Goal: Task Accomplishment & Management: Manage account settings

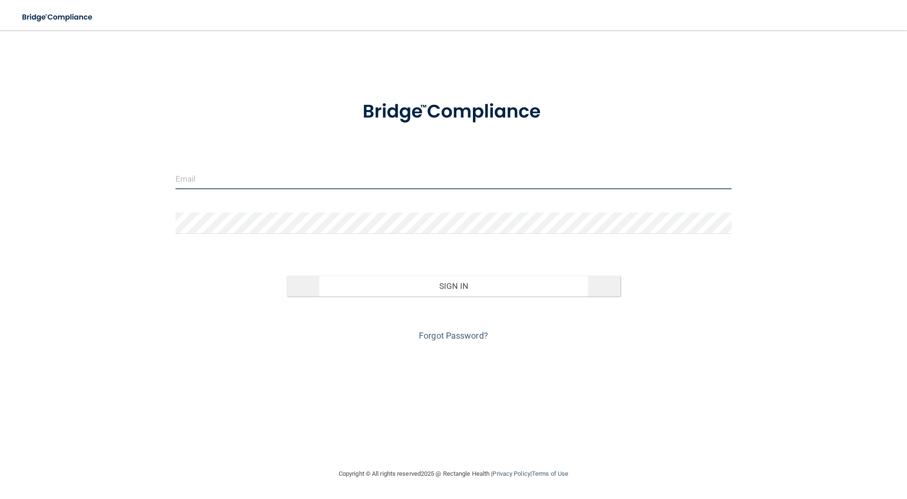
type input "[EMAIL_ADDRESS][DOMAIN_NAME]"
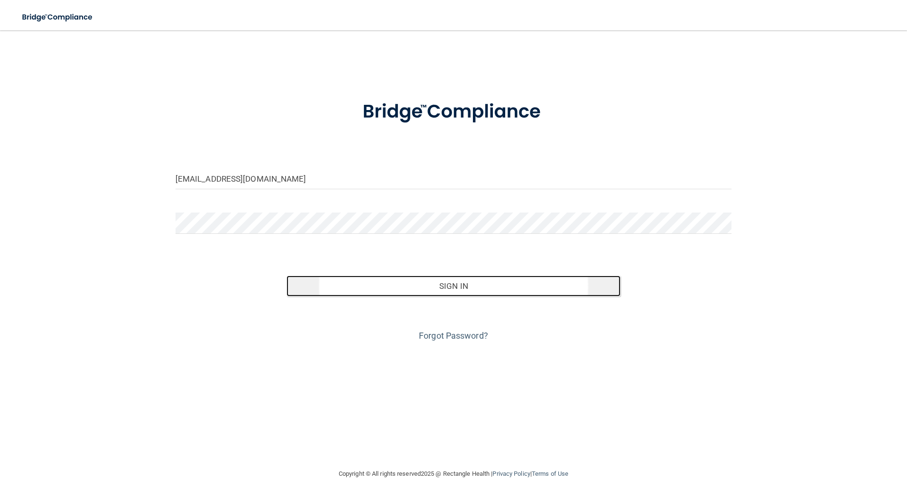
click at [479, 288] on button "Sign In" at bounding box center [453, 285] width 334 height 21
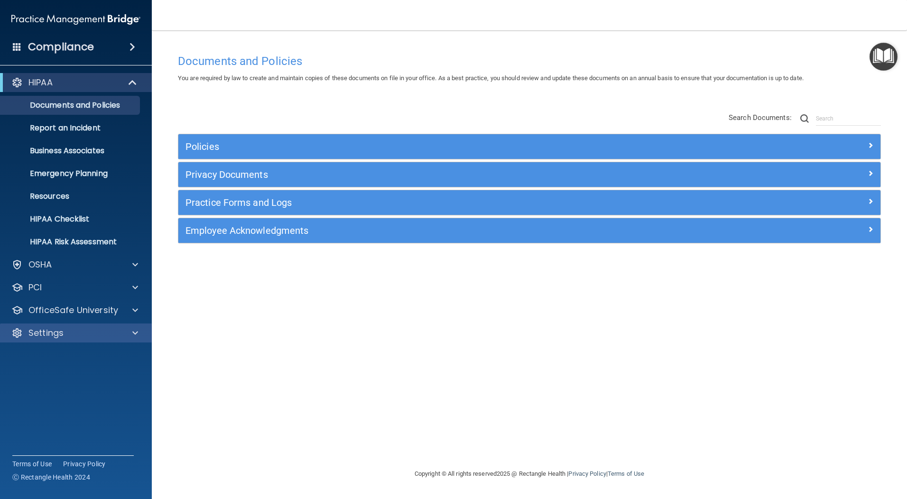
click at [53, 339] on div "Settings" at bounding box center [76, 332] width 152 height 19
click at [49, 332] on p "Settings" at bounding box center [45, 332] width 35 height 11
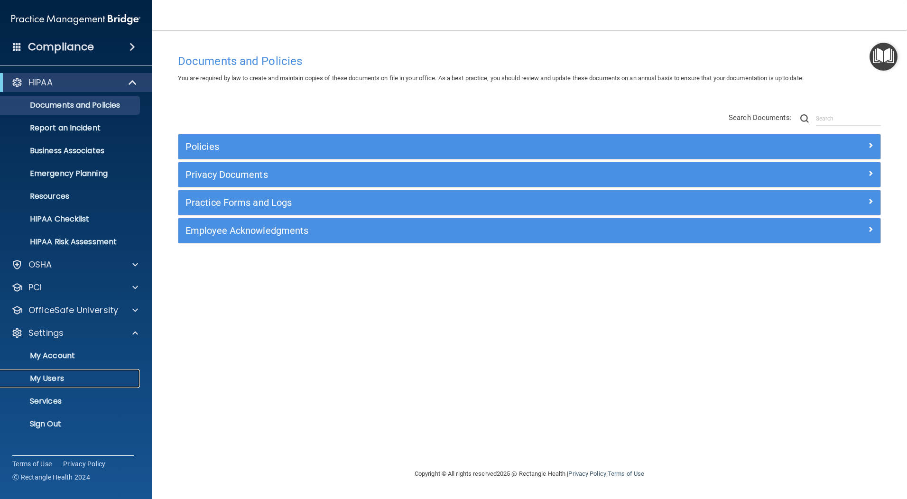
click at [56, 378] on p "My Users" at bounding box center [70, 378] width 129 height 9
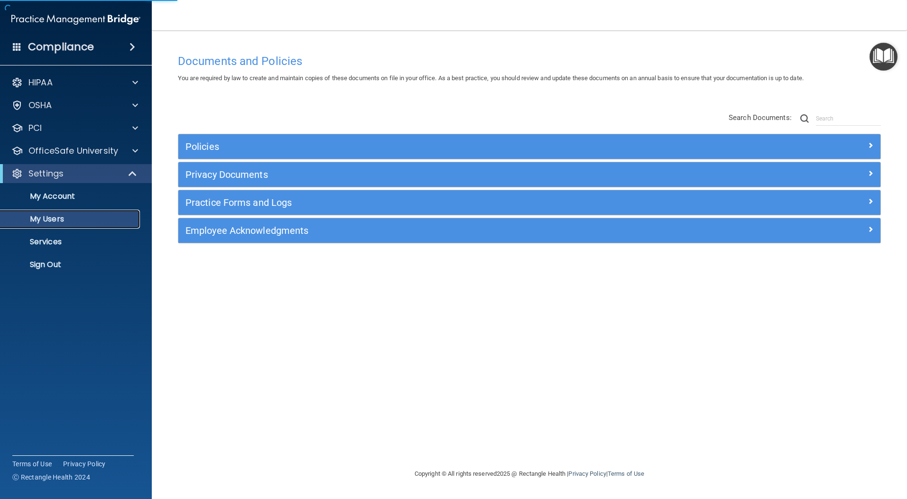
select select "20"
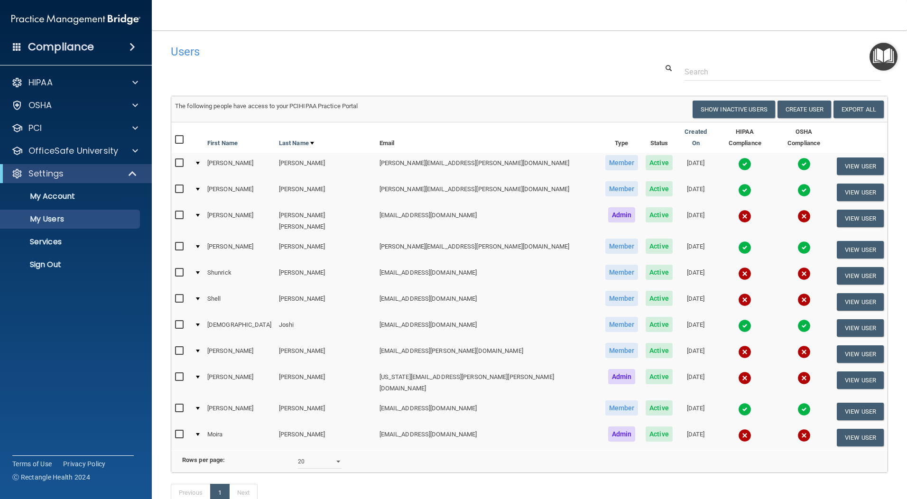
click at [181, 269] on input "checkbox" at bounding box center [180, 273] width 11 height 8
checkbox input "true"
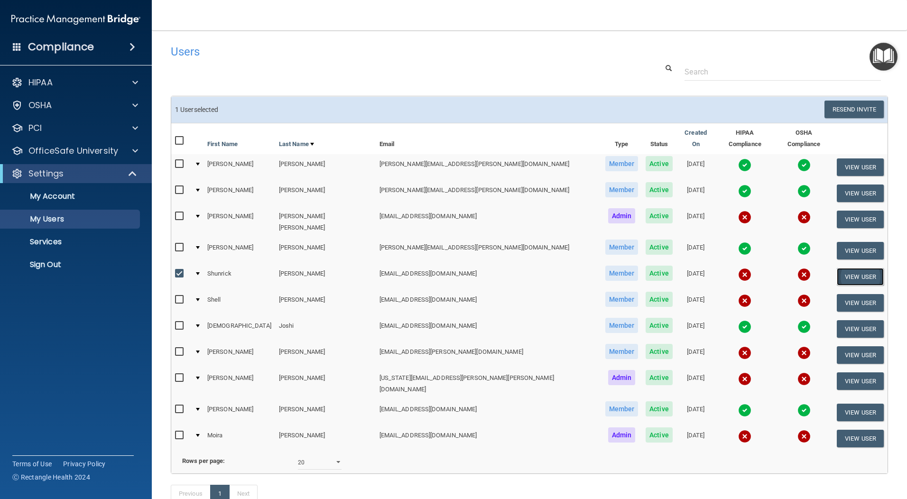
click at [836, 268] on button "View User" at bounding box center [859, 277] width 47 height 18
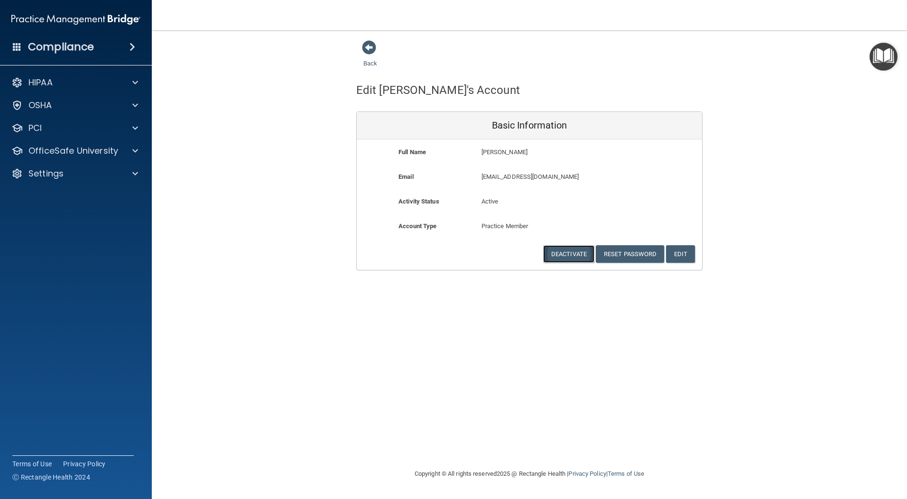
click at [577, 256] on button "Deactivate" at bounding box center [568, 254] width 51 height 18
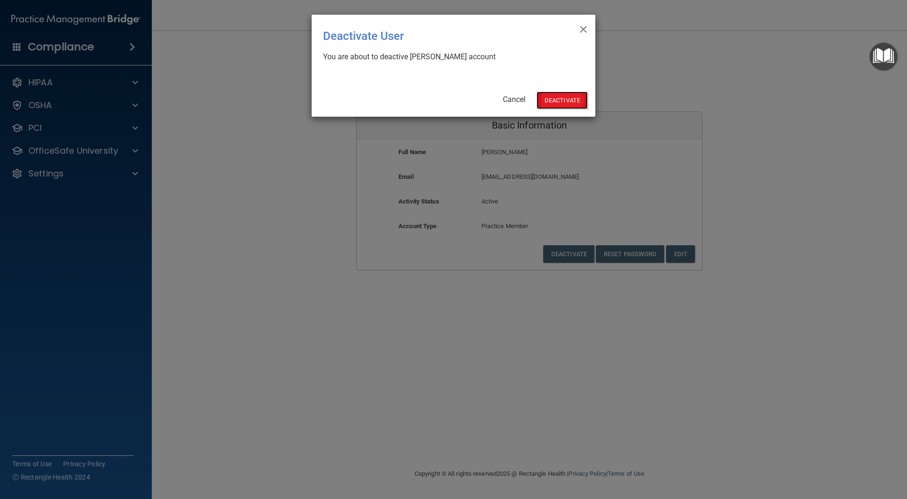
click at [555, 102] on button "Deactivate" at bounding box center [561, 101] width 51 height 18
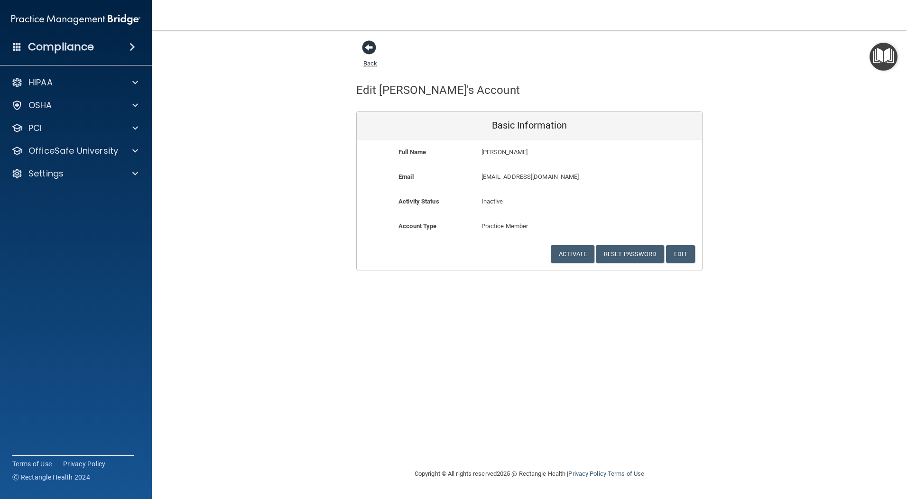
click at [365, 52] on span at bounding box center [369, 47] width 14 height 14
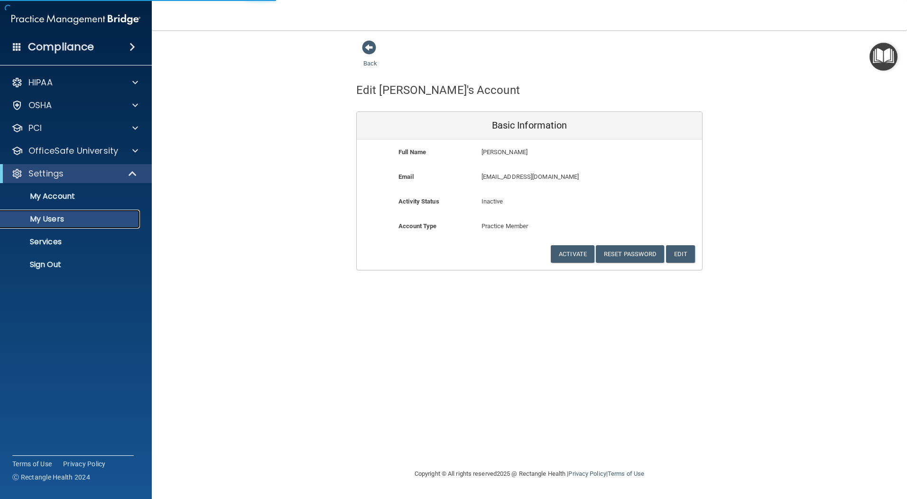
select select "20"
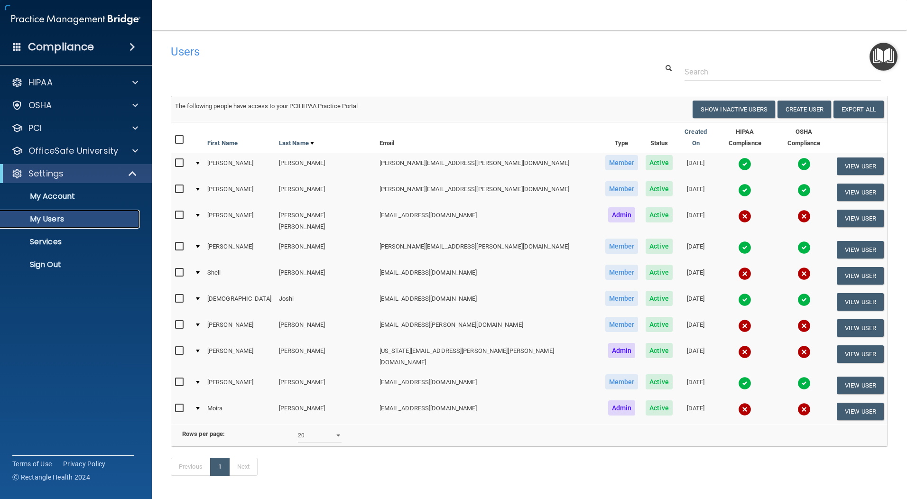
click at [40, 218] on p "My Users" at bounding box center [70, 218] width 129 height 9
click at [836, 293] on button "View User" at bounding box center [859, 302] width 47 height 18
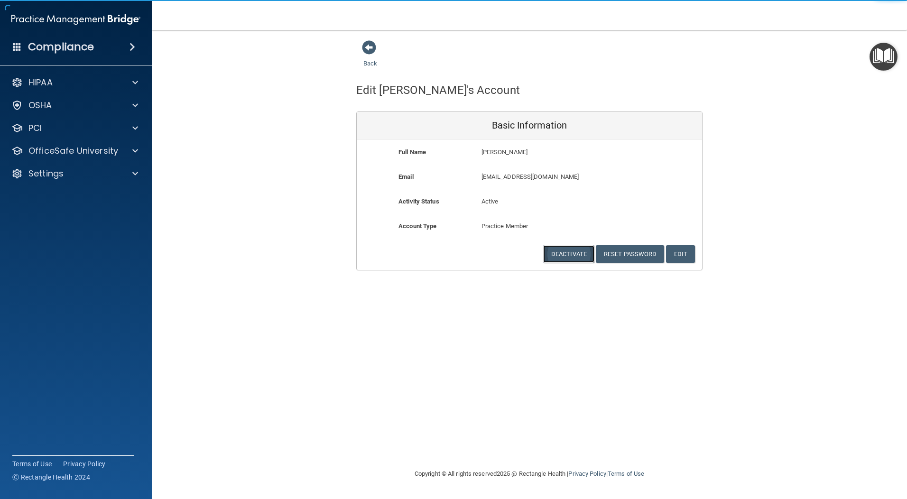
click at [566, 254] on button "Deactivate" at bounding box center [568, 254] width 51 height 18
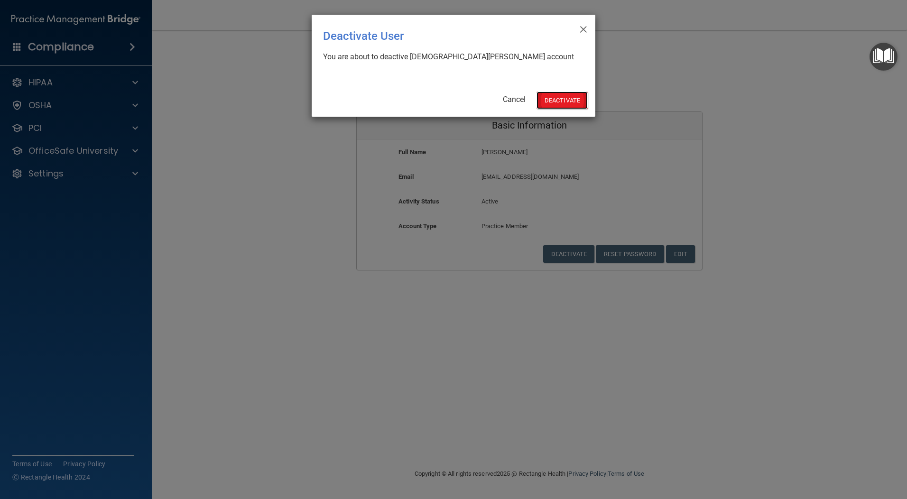
click at [553, 96] on button "Deactivate" at bounding box center [561, 101] width 51 height 18
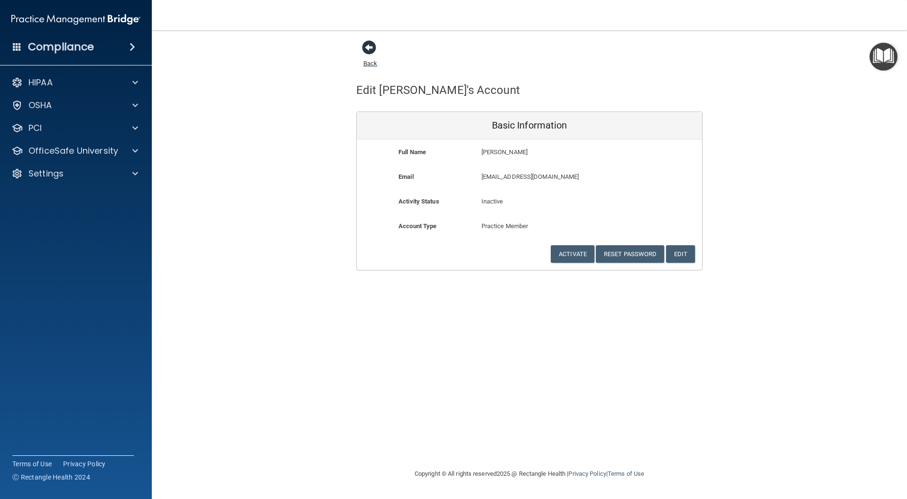
click at [366, 46] on span at bounding box center [369, 47] width 14 height 14
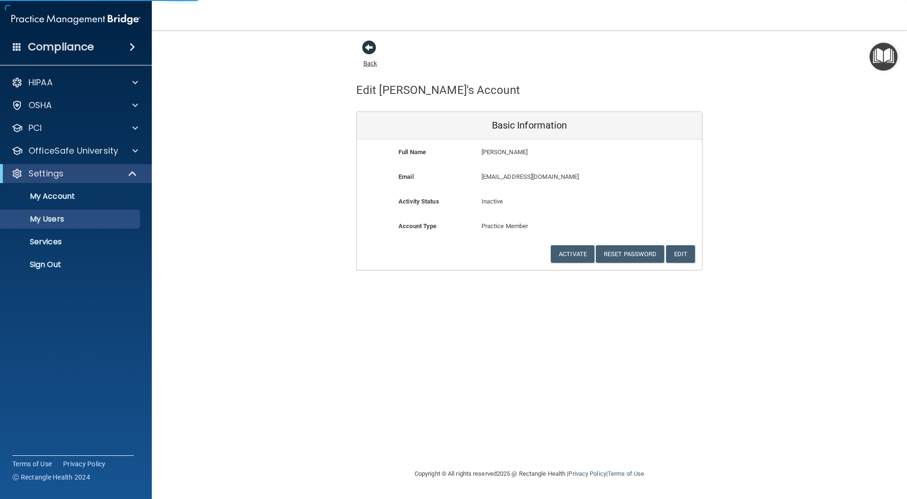
select select "20"
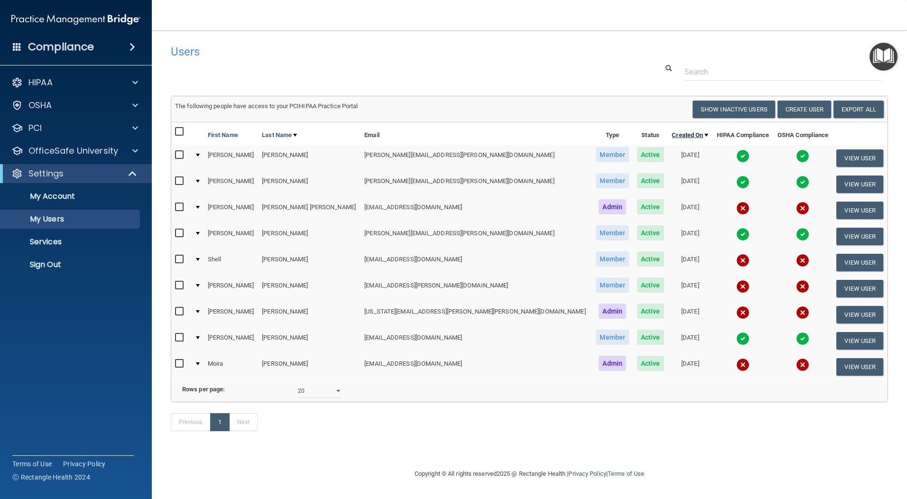
click at [671, 133] on link "Created On" at bounding box center [689, 134] width 37 height 11
select select "20"
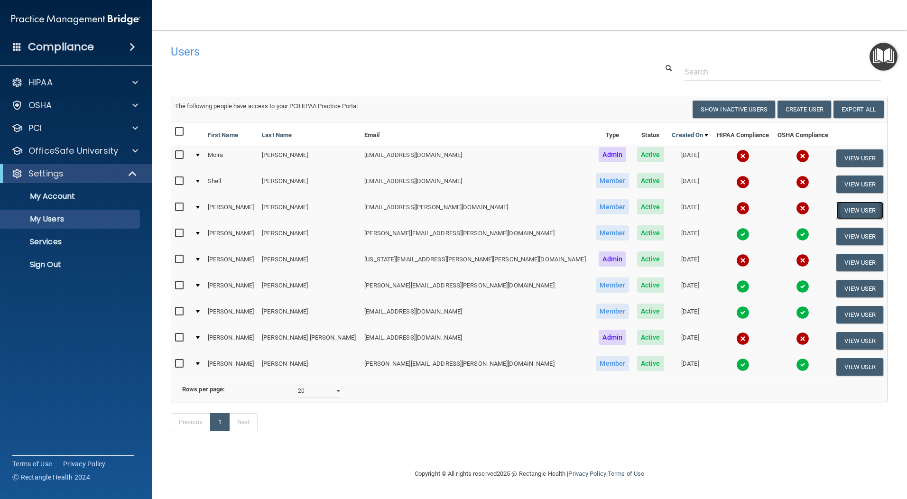
click at [837, 211] on button "View User" at bounding box center [859, 211] width 47 height 18
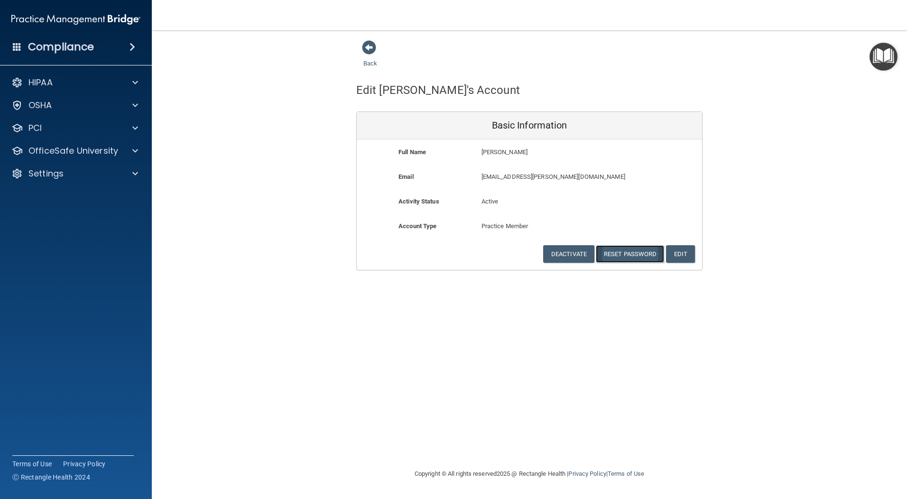
click at [623, 251] on button "Reset Password" at bounding box center [629, 254] width 68 height 18
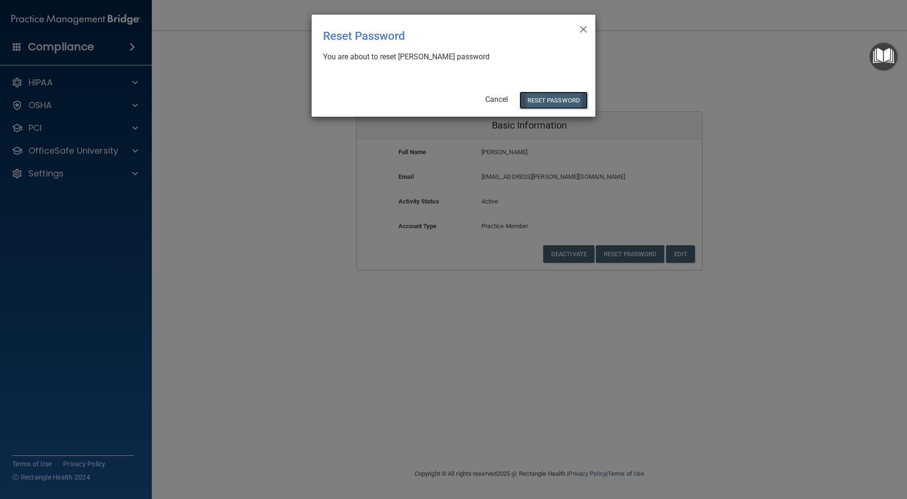
click at [565, 97] on button "Reset Password" at bounding box center [553, 101] width 68 height 18
click at [547, 101] on button "Reset Password" at bounding box center [553, 101] width 68 height 18
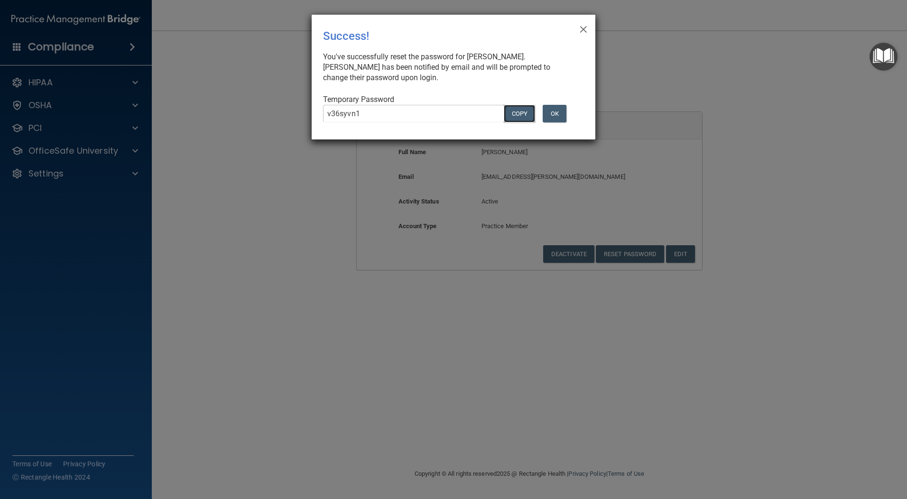
click at [520, 117] on button "COPY" at bounding box center [519, 114] width 31 height 18
click at [561, 112] on button "OK" at bounding box center [554, 114] width 24 height 18
click at [584, 28] on span "×" at bounding box center [583, 27] width 9 height 19
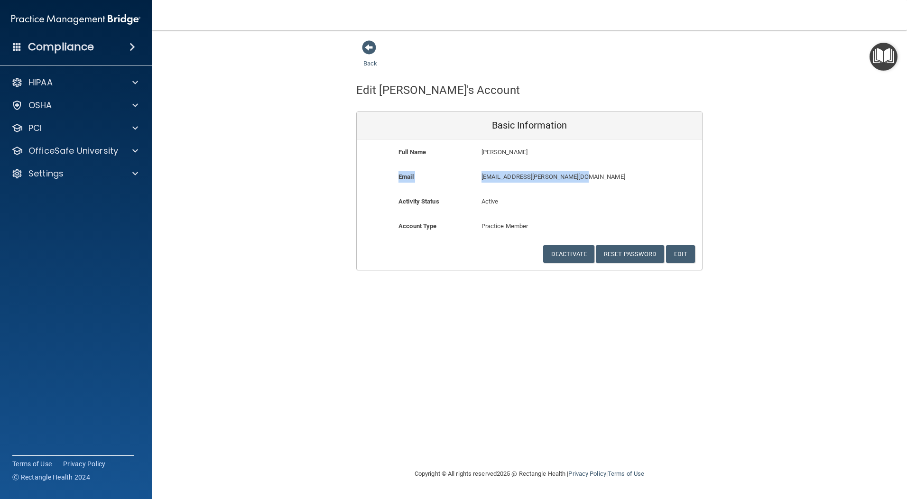
drag, startPoint x: 576, startPoint y: 177, endPoint x: 393, endPoint y: 176, distance: 183.0
click at [393, 176] on div "Email drkevin.mueller@ameridentco.com drkevin.mueller@ameridentco.com" at bounding box center [529, 180] width 345 height 18
copy div "Email drkevin.mueller@ameridentco.com"
click at [67, 23] on img at bounding box center [75, 19] width 129 height 19
drag, startPoint x: 774, startPoint y: 351, endPoint x: 799, endPoint y: 173, distance: 180.5
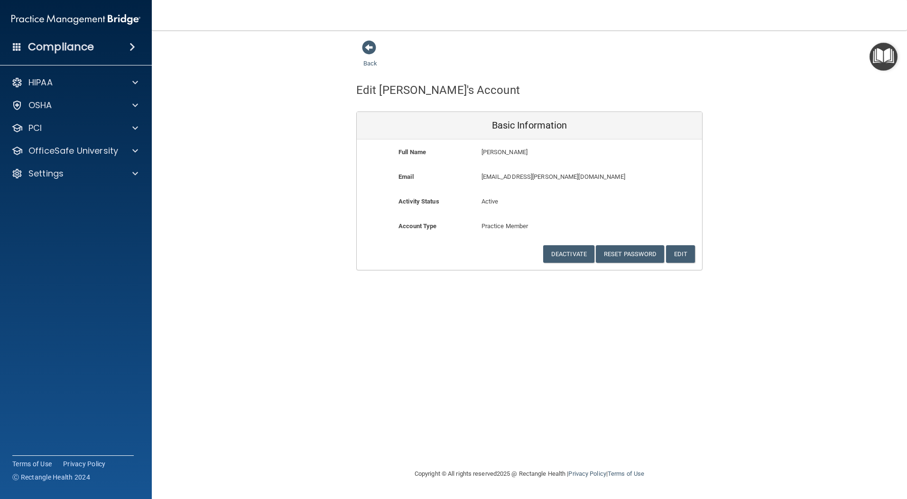
click at [776, 334] on div "Back Edit Kevin's Account Basic Information Full Name Kevin Mueller Kevin Last …" at bounding box center [529, 249] width 717 height 419
click at [43, 175] on p "Settings" at bounding box center [45, 173] width 35 height 11
click at [51, 264] on p "Sign Out" at bounding box center [70, 264] width 129 height 9
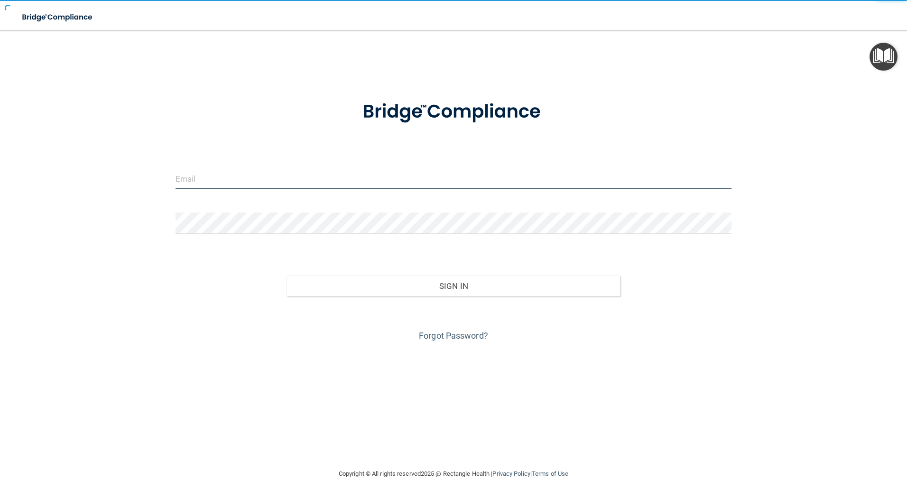
type input "[EMAIL_ADDRESS][DOMAIN_NAME]"
